Goal: Complete application form

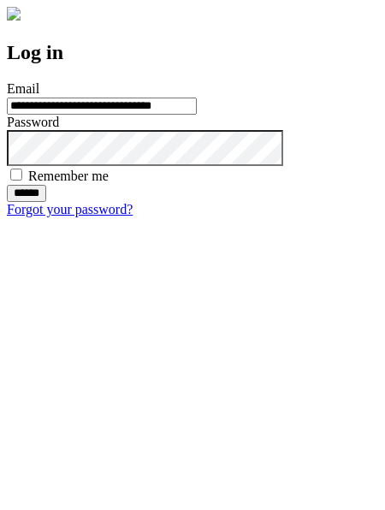
type input "**********"
click at [46, 202] on input "******" at bounding box center [26, 193] width 39 height 17
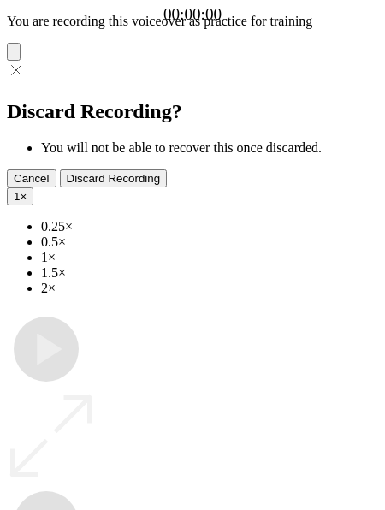
type input "**********"
